Goal: Navigation & Orientation: Find specific page/section

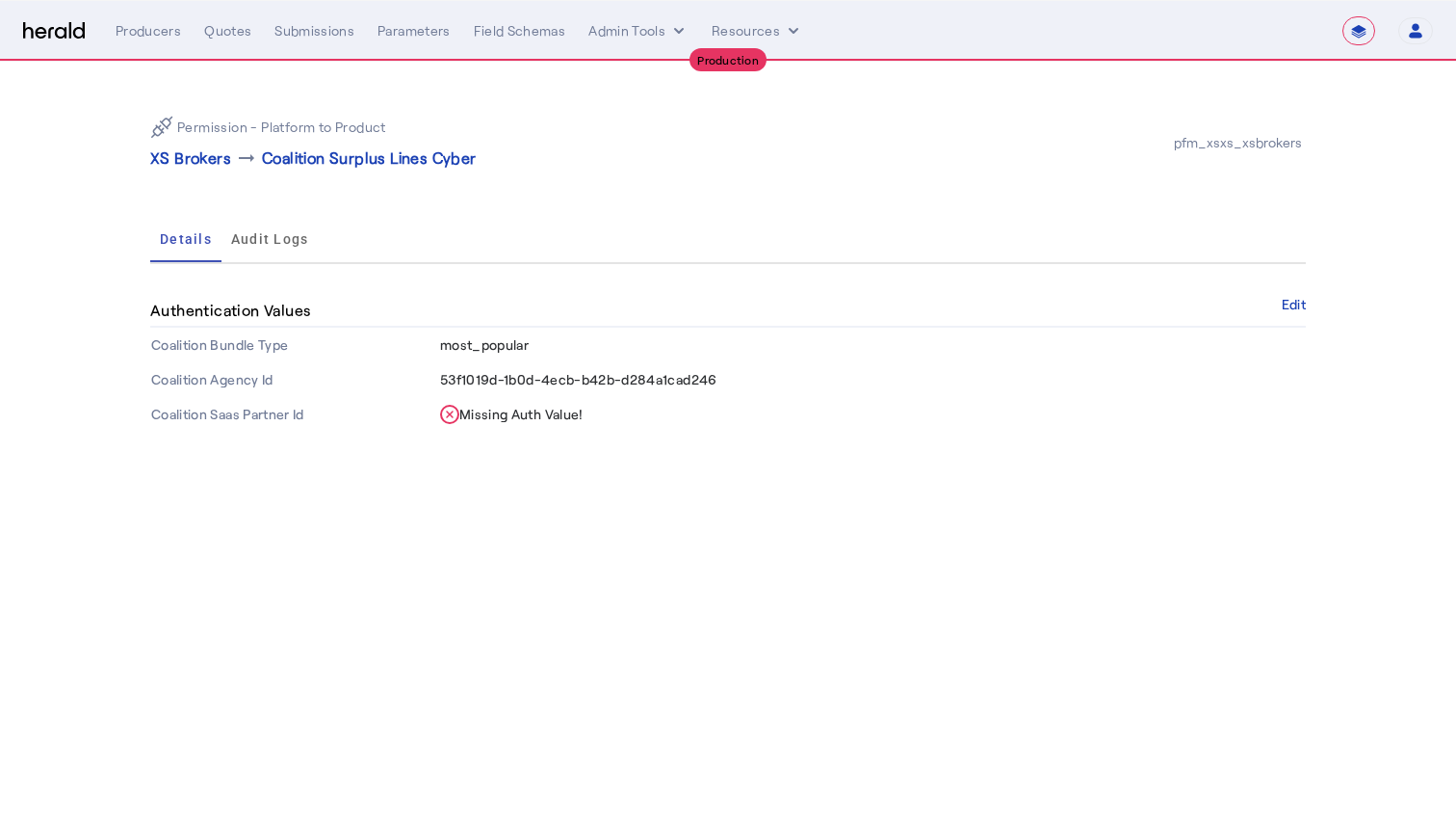
select select "**********"
click at [223, 157] on p "XS Brokers" at bounding box center [191, 158] width 81 height 23
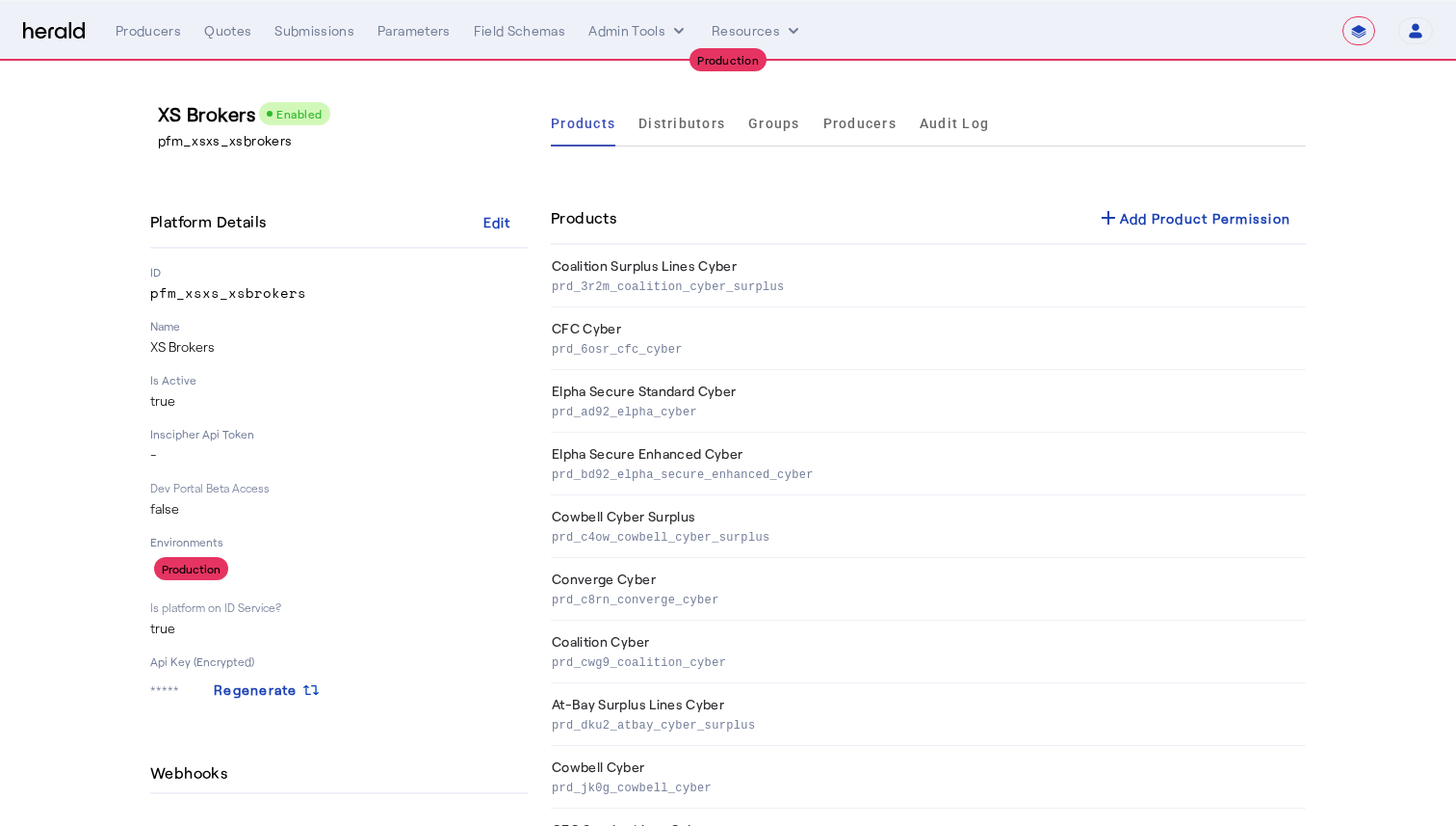
scroll to position [84, 0]
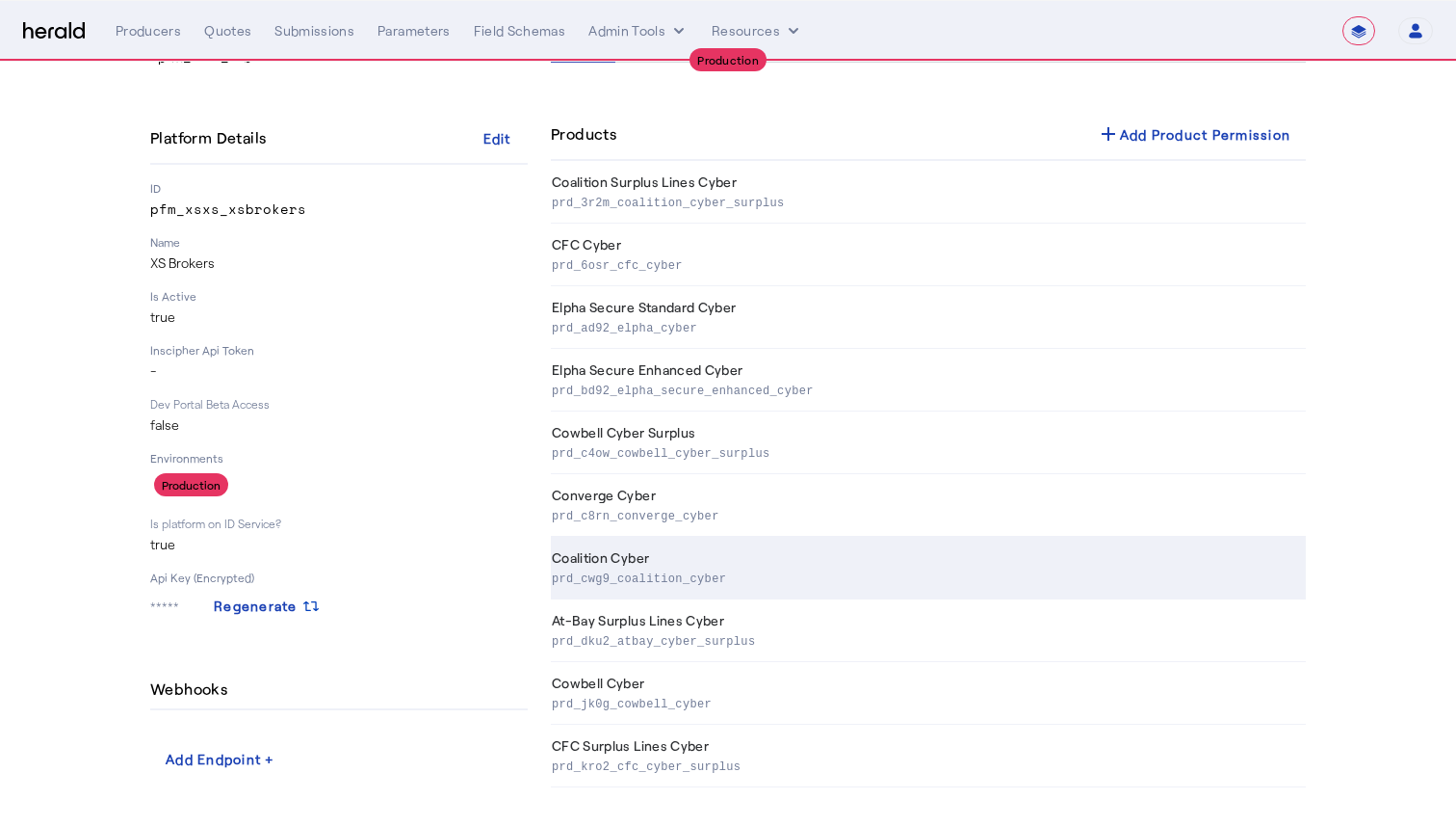
click at [604, 554] on th "Coalition Cyber prd_cwg9_coalition_cyber" at bounding box center [929, 568] width 755 height 63
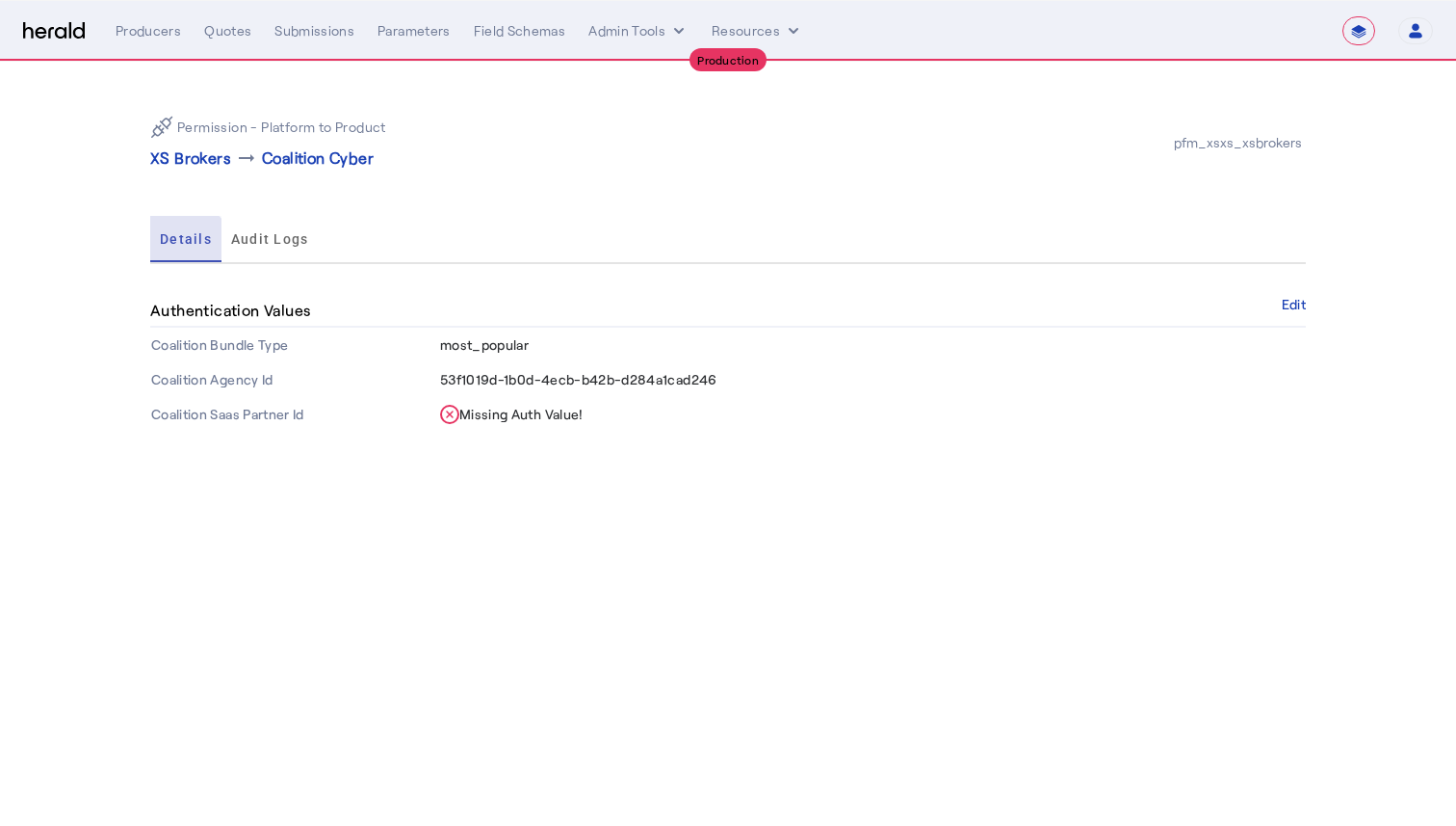
click at [183, 251] on span "Details" at bounding box center [186, 239] width 52 height 46
click at [190, 156] on p "XS Brokers" at bounding box center [191, 158] width 81 height 23
select select "pfm_xsxs_xsbrokers"
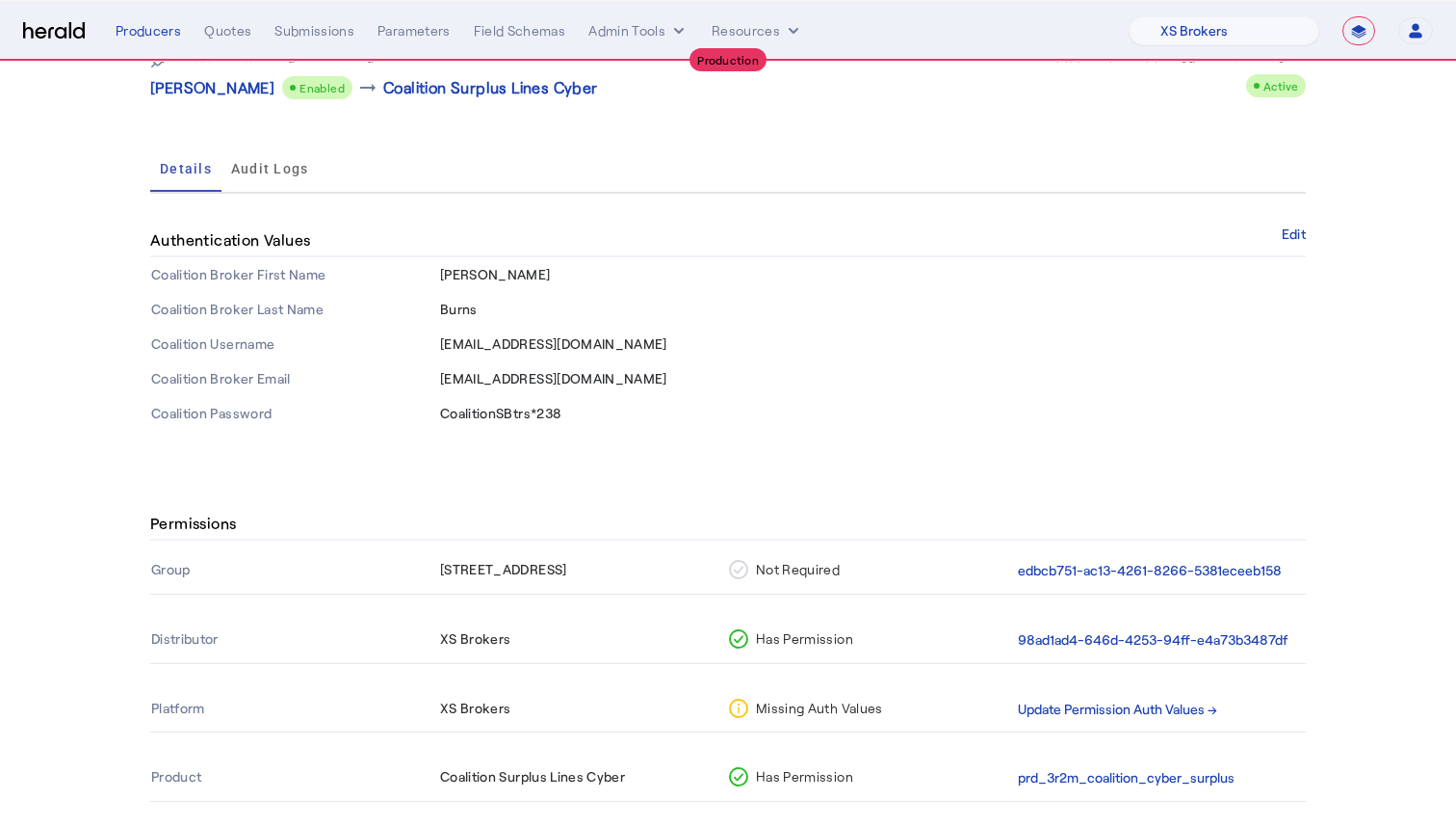
scroll to position [161, 0]
